Goal: Information Seeking & Learning: Learn about a topic

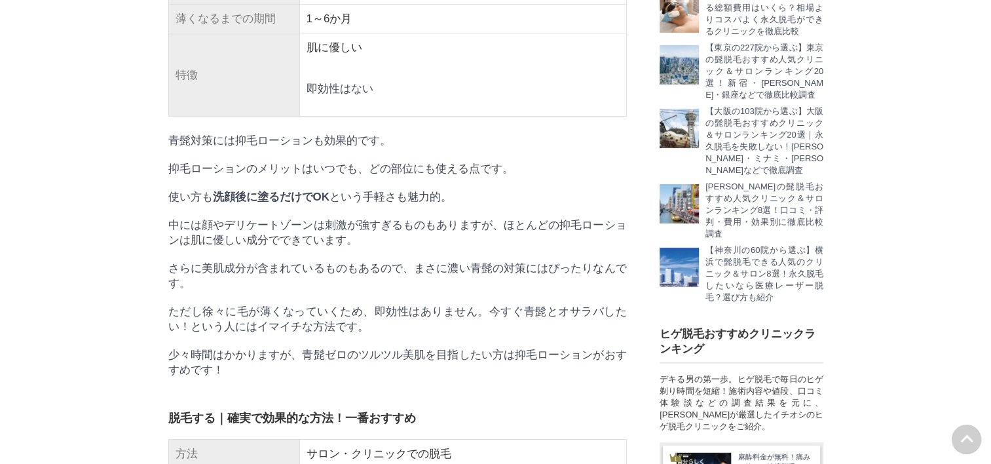
drag, startPoint x: 309, startPoint y: 191, endPoint x: 379, endPoint y: 191, distance: 70.1
drag, startPoint x: 379, startPoint y: 191, endPoint x: 365, endPoint y: 190, distance: 13.8
copy td "抑毛ローション"
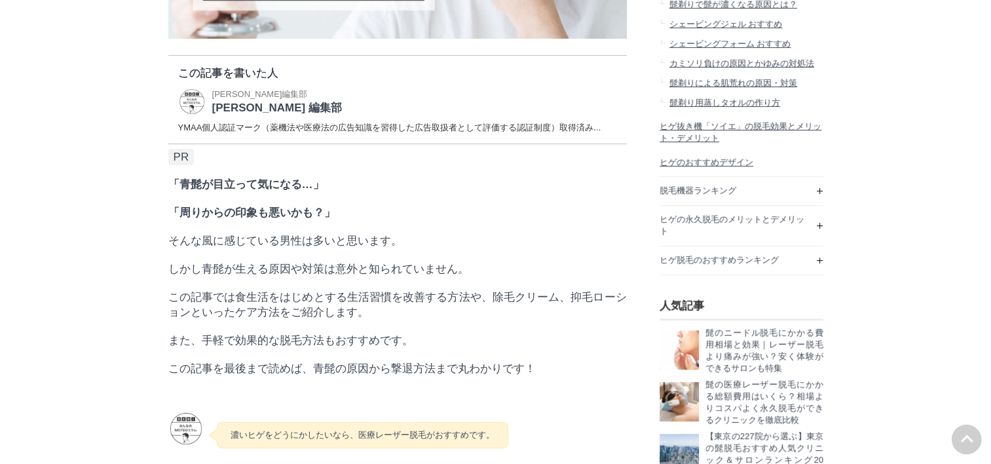
scroll to position [262, 0]
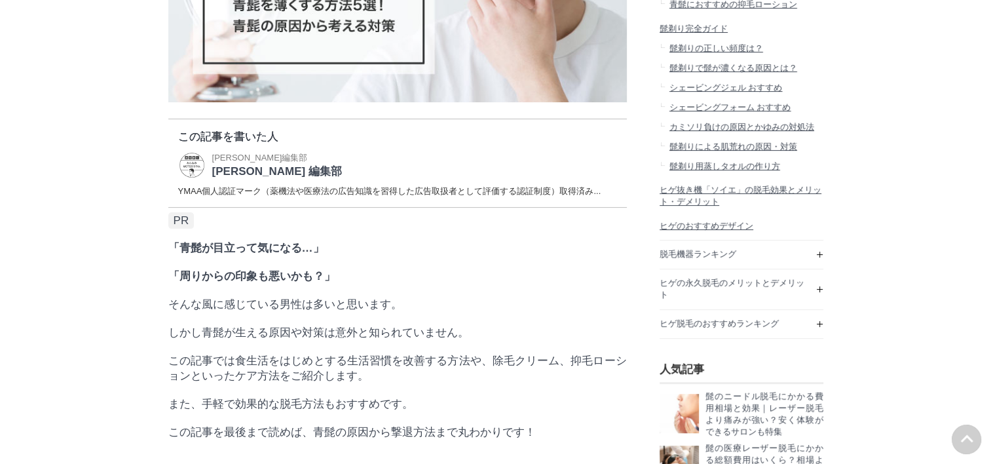
click at [699, 112] on span "シェービングフォーム おすすめ" at bounding box center [730, 107] width 122 height 10
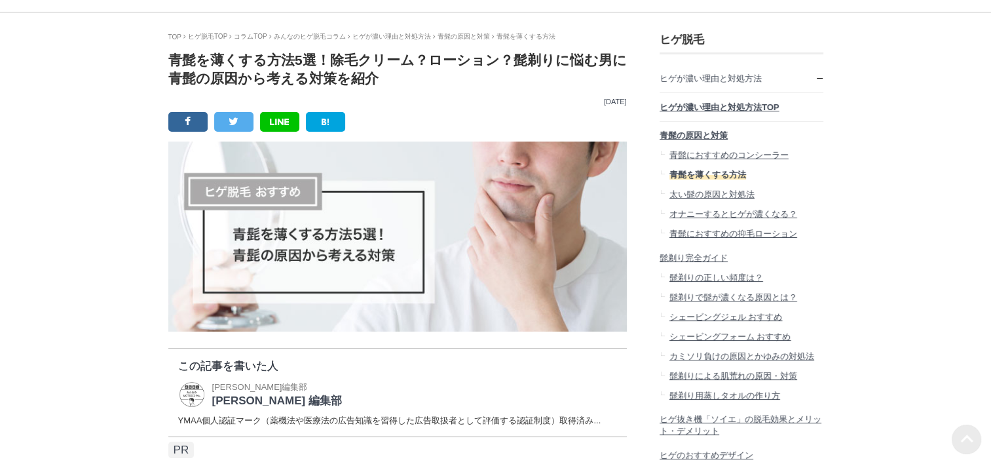
scroll to position [0, 0]
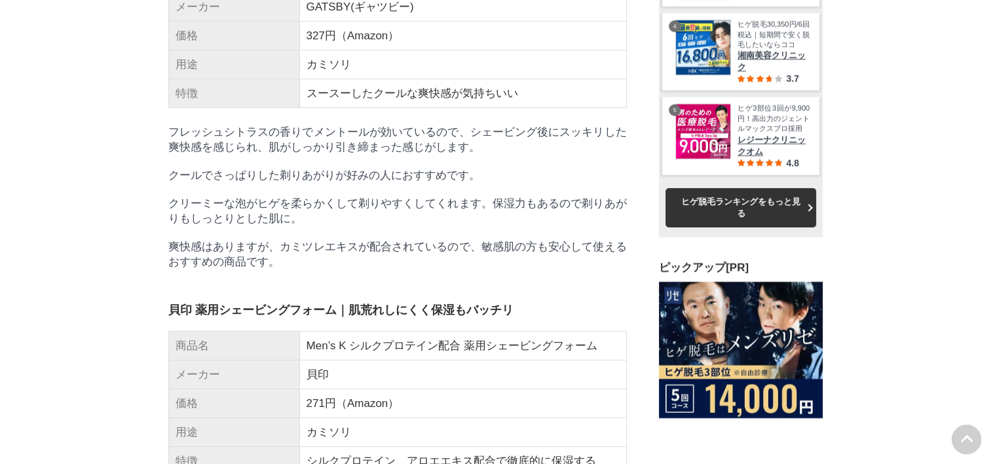
scroll to position [4454, 0]
